Goal: Information Seeking & Learning: Find specific fact

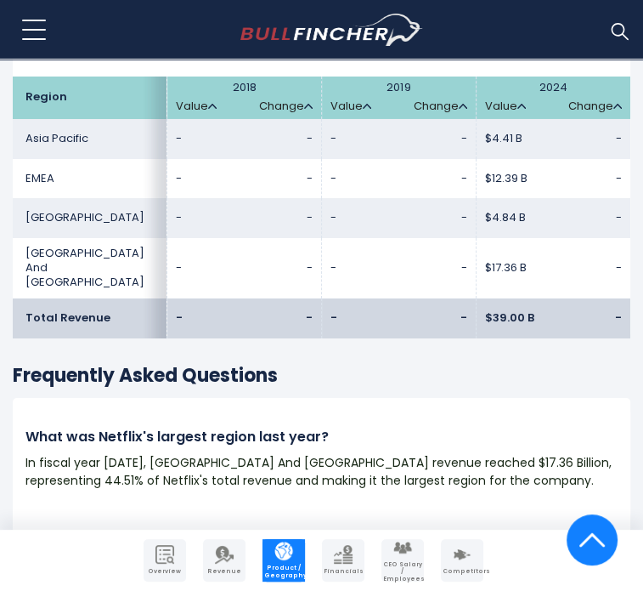
scroll to position [3062, 0]
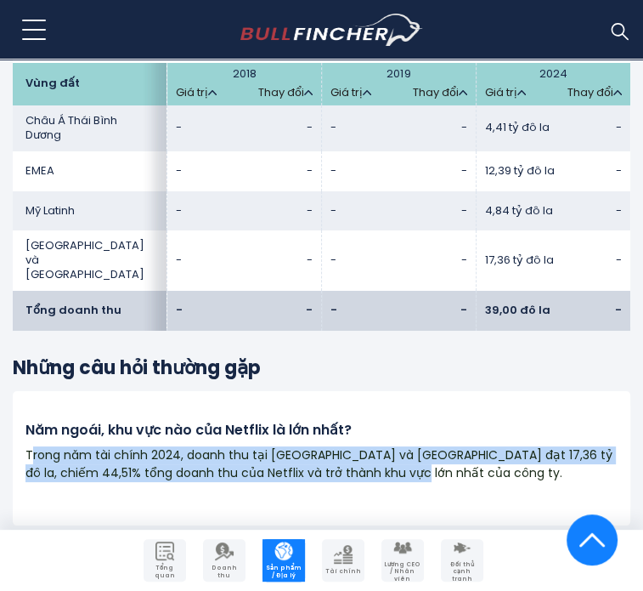
drag, startPoint x: 29, startPoint y: 309, endPoint x: 417, endPoint y: 328, distance: 388.9
click at [417, 446] on p "Trong năm tài chính 2024, doanh thu tại [GEOGRAPHIC_DATA] và [GEOGRAPHIC_DATA] …" at bounding box center [321, 464] width 592 height 36
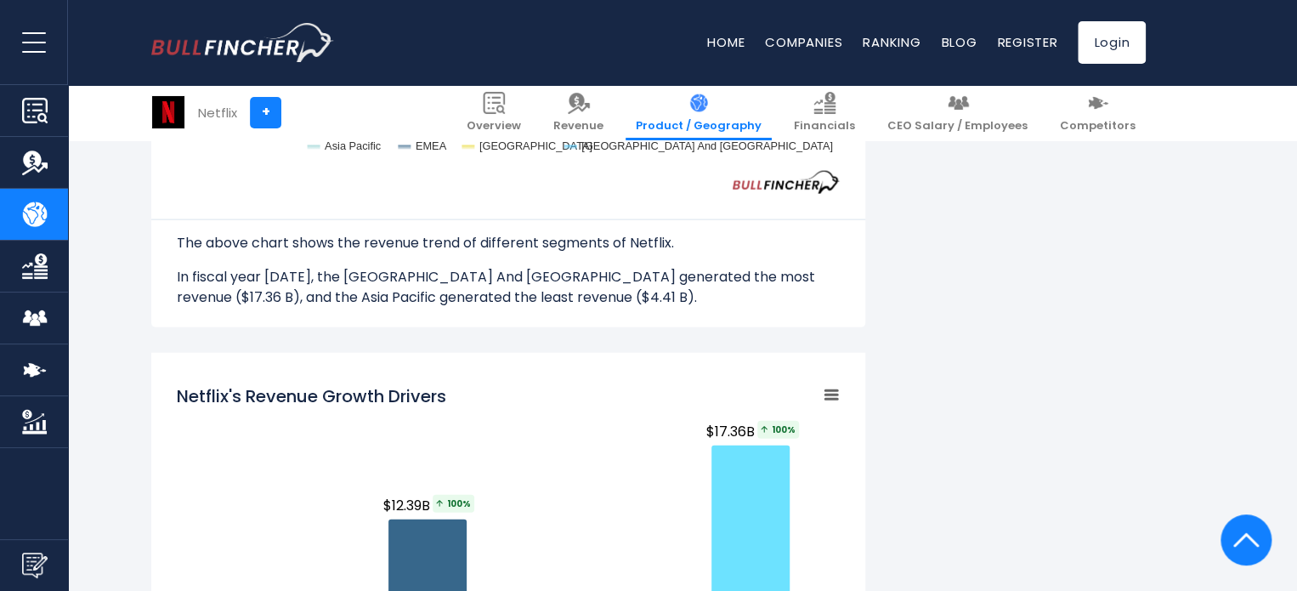
scroll to position [2150, 0]
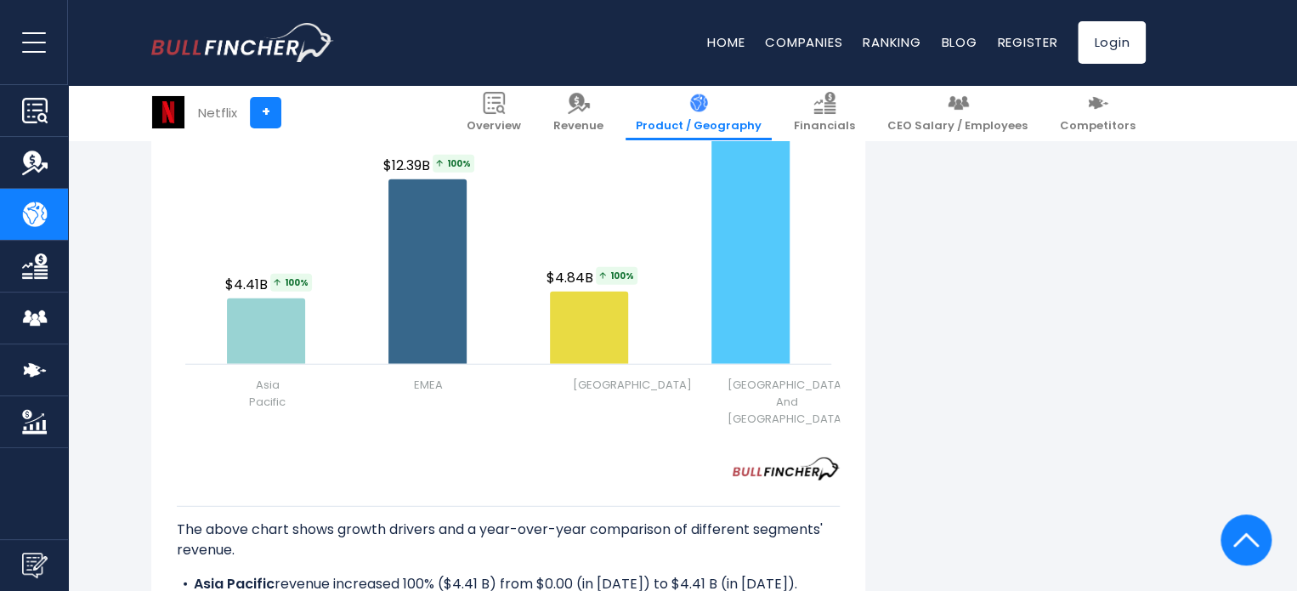
click at [433, 379] on span "EMEA" at bounding box center [428, 385] width 29 height 17
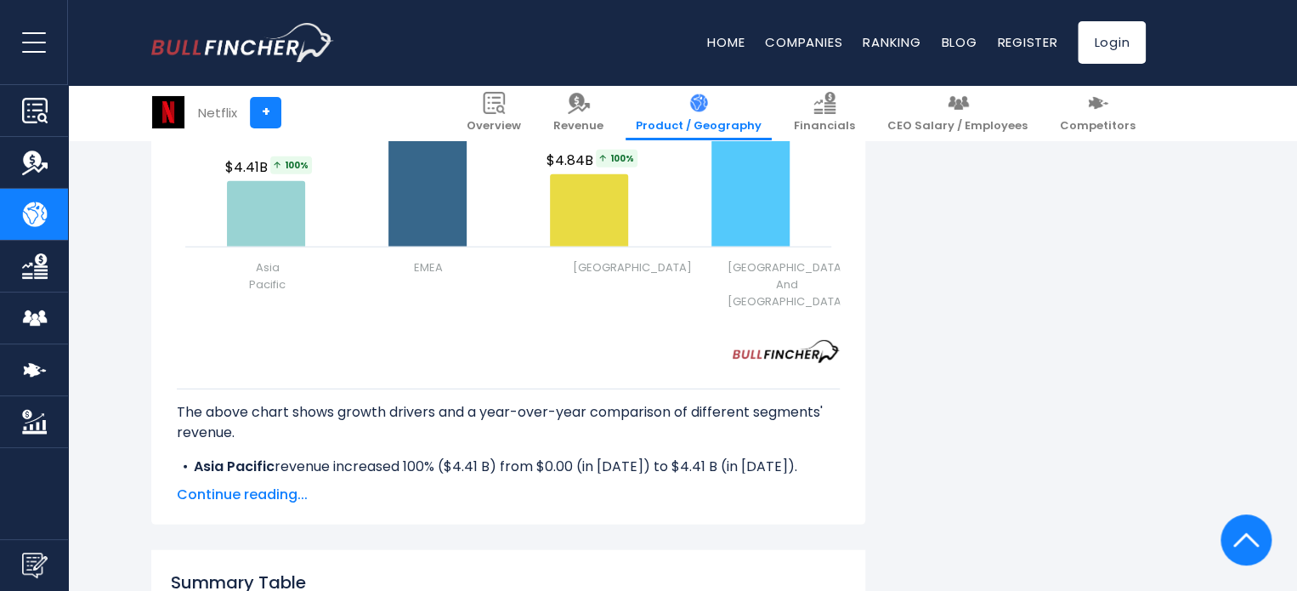
scroll to position [2377, 0]
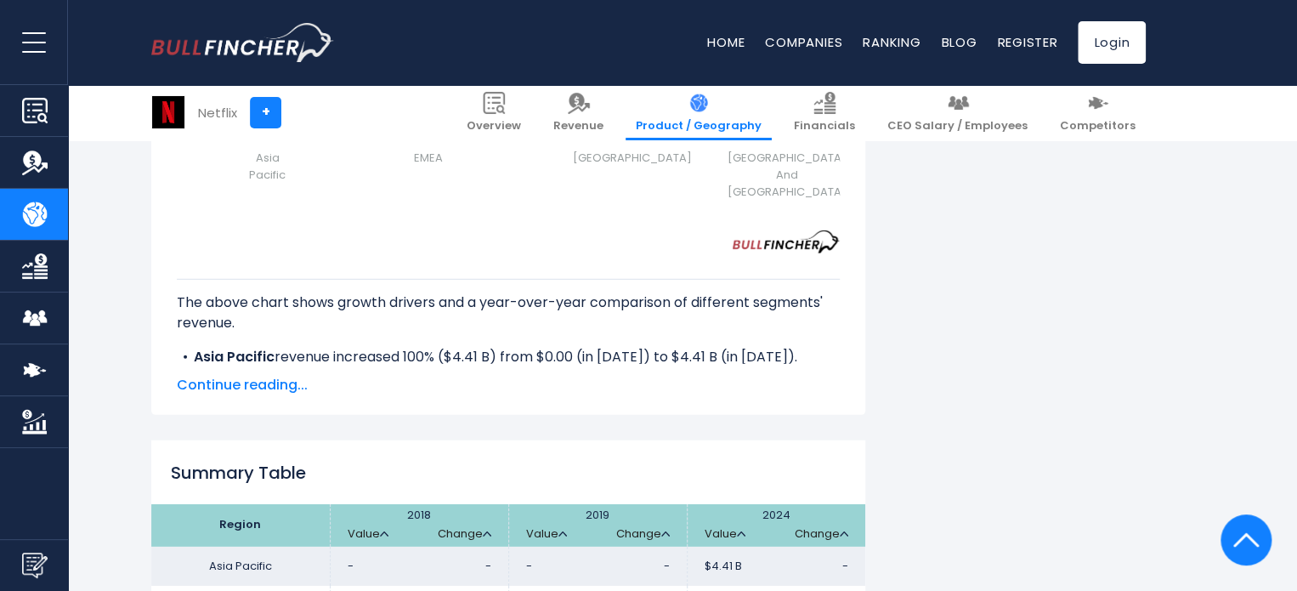
click at [252, 382] on span "Continue reading..." at bounding box center [508, 385] width 663 height 20
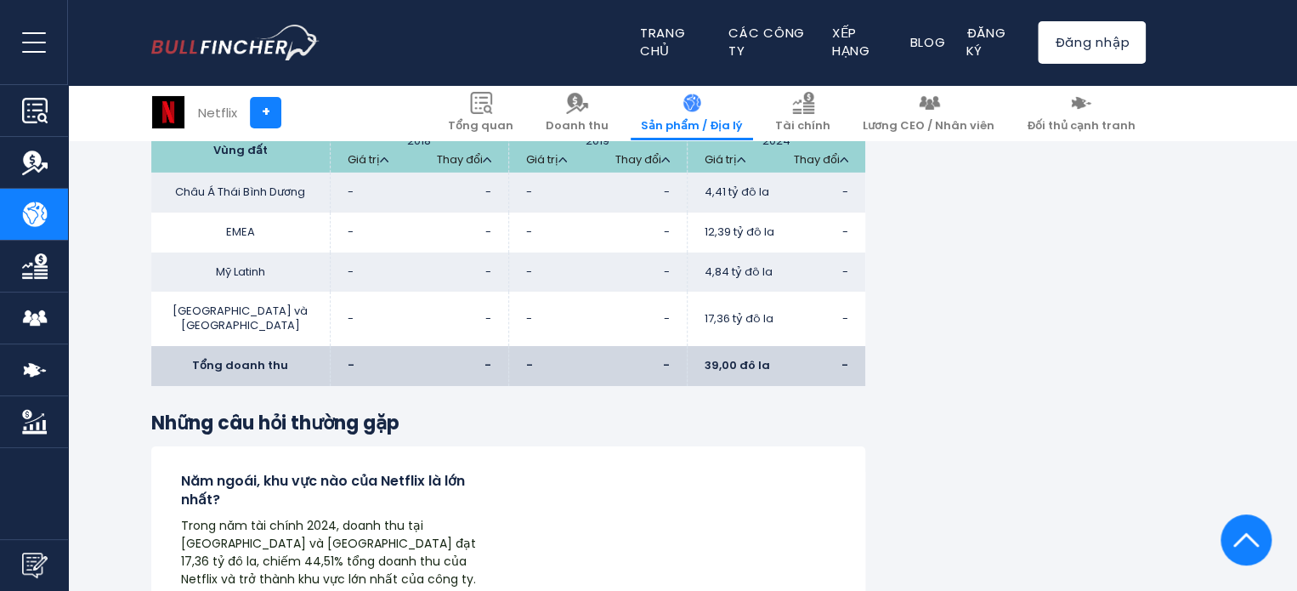
scroll to position [2949, 0]
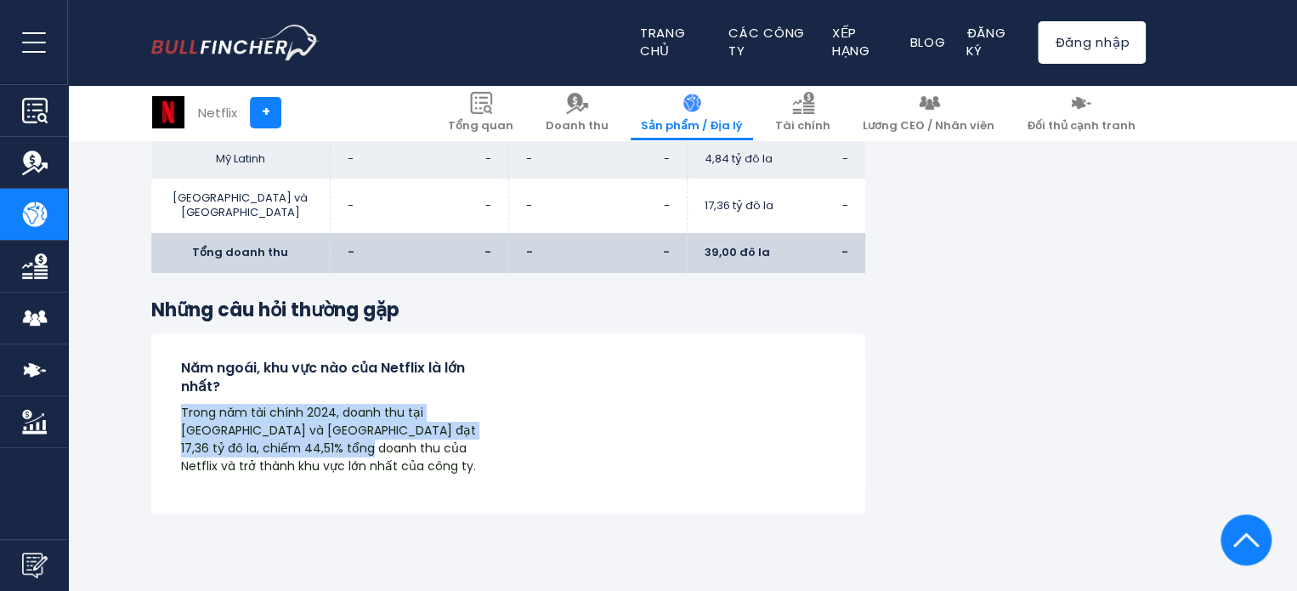
drag, startPoint x: 178, startPoint y: 408, endPoint x: 308, endPoint y: 441, distance: 133.4
click at [308, 441] on div "Năm ngoái, khu vực nào của Netflix là lớn nhất? Trong năm tài chính 2024, doanh…" at bounding box center [329, 424] width 357 height 130
copy font "Trong năm tài chính 2024, doanh thu tại [GEOGRAPHIC_DATA] và [GEOGRAPHIC_DATA] …"
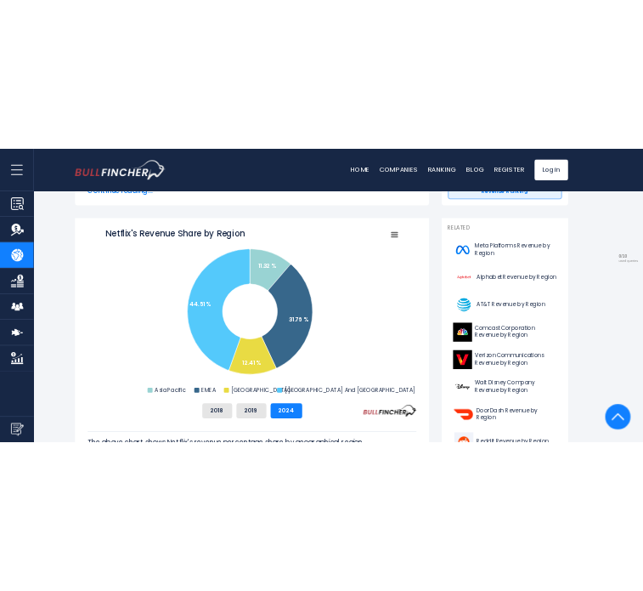
scroll to position [384, 0]
